Goal: Task Accomplishment & Management: Complete application form

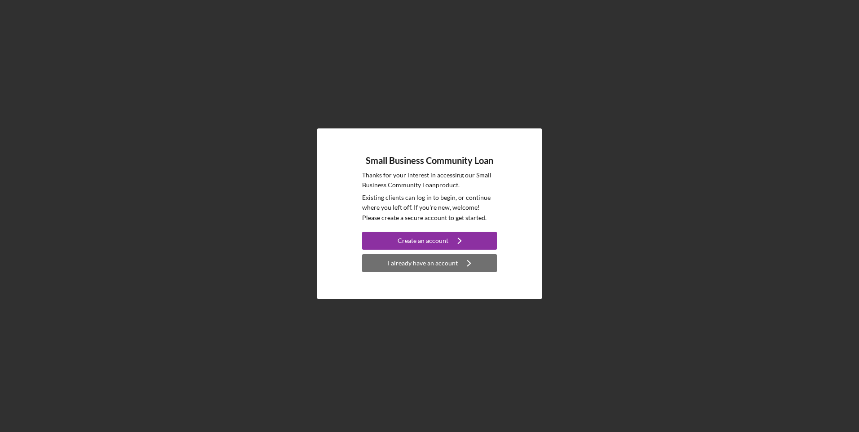
click at [420, 265] on div "I already have an account" at bounding box center [423, 263] width 70 height 18
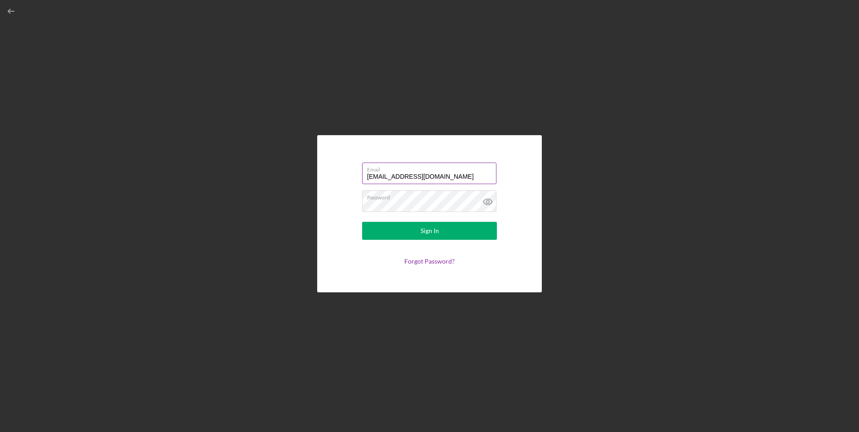
click at [410, 176] on input "[EMAIL_ADDRESS][DOMAIN_NAME]" at bounding box center [429, 174] width 134 height 22
type input "[EMAIL_ADDRESS][DOMAIN_NAME]"
click at [399, 232] on button "Sign In" at bounding box center [429, 231] width 135 height 18
